Goal: Navigation & Orientation: Find specific page/section

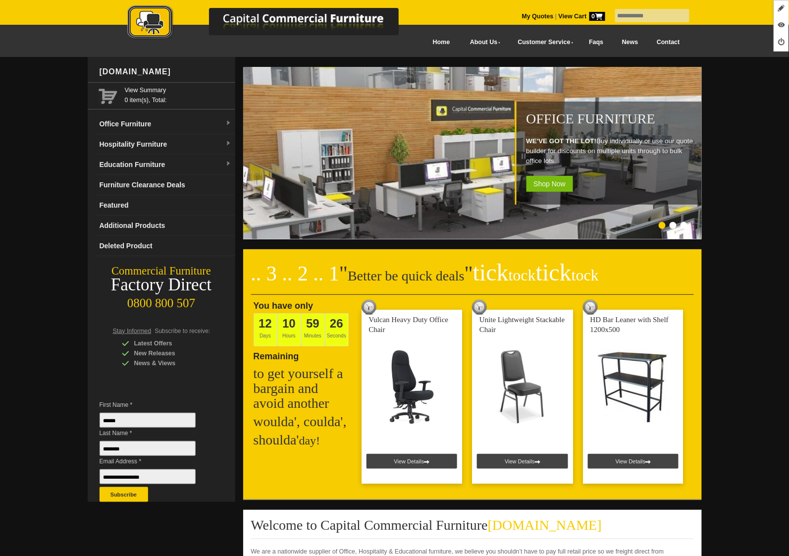
click at [151, 130] on link "Office Furniture" at bounding box center [166, 124] width 140 height 20
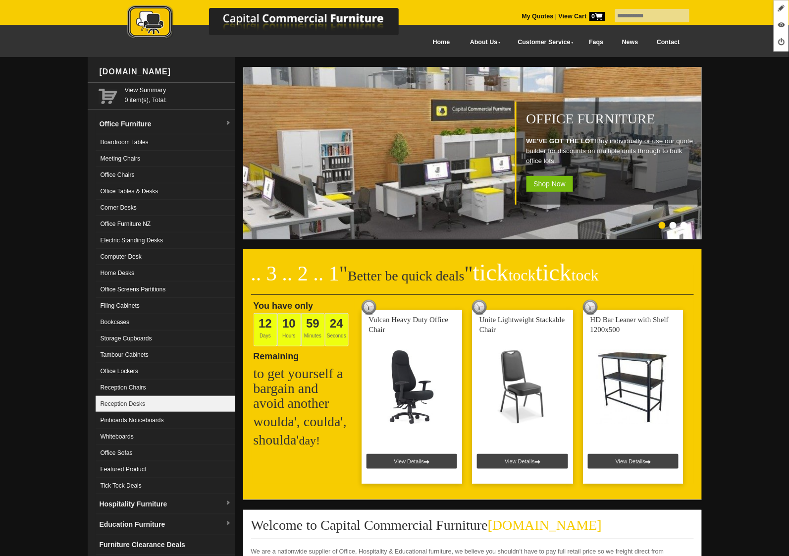
click at [172, 396] on link "Reception Desks" at bounding box center [166, 404] width 140 height 16
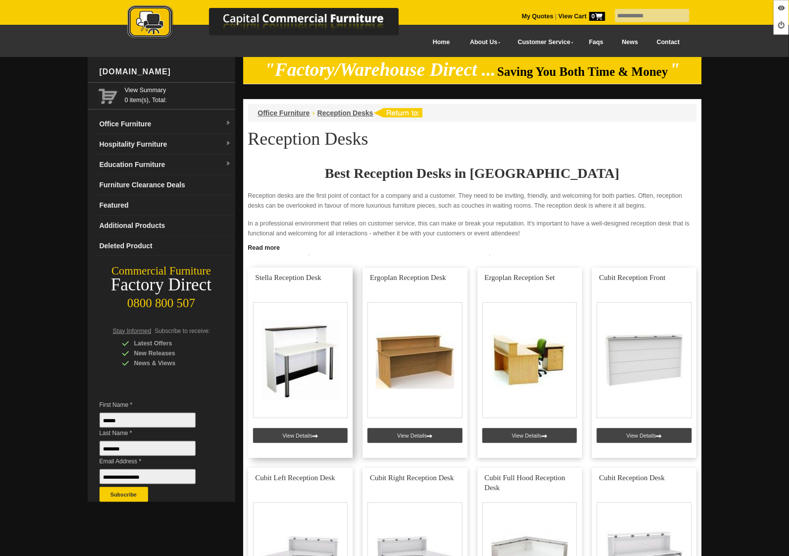
click at [301, 437] on link at bounding box center [300, 362] width 105 height 190
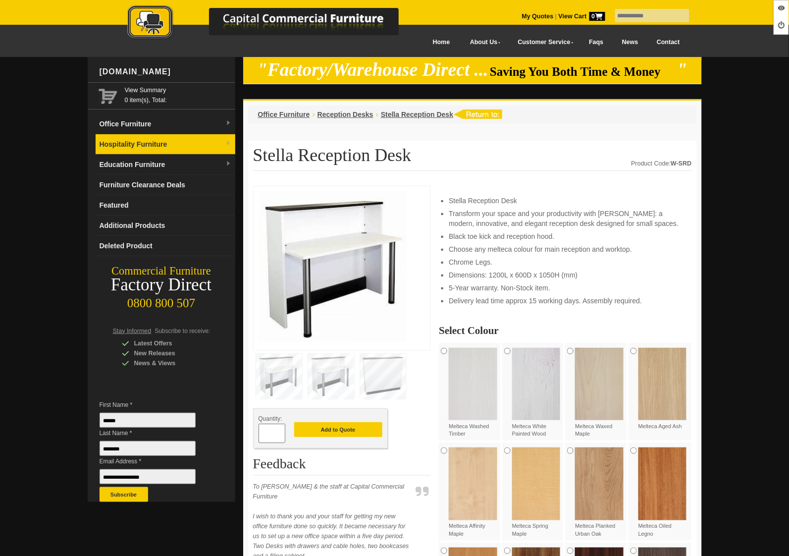
click at [140, 137] on link "Hospitality Furniture" at bounding box center [166, 144] width 140 height 20
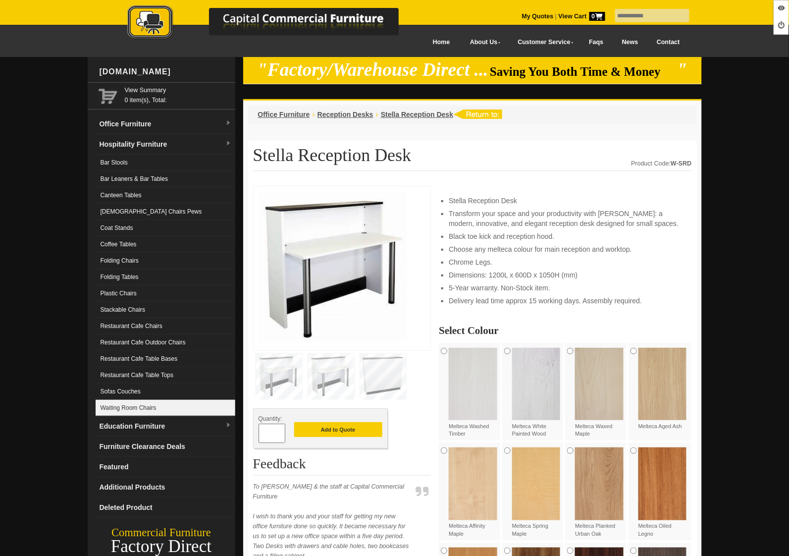
click at [149, 401] on link "Waiting Room Chairs" at bounding box center [166, 408] width 140 height 16
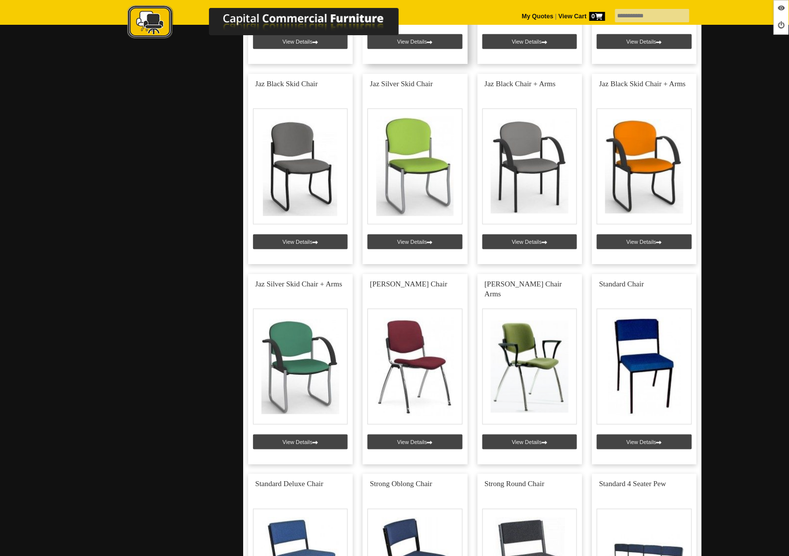
scroll to position [1320, 0]
